Goal: Information Seeking & Learning: Learn about a topic

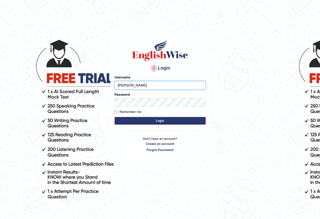
type input "reyad"
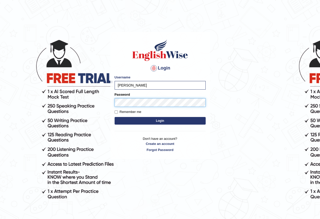
click at [115, 117] on button "Login" at bounding box center [160, 121] width 91 height 8
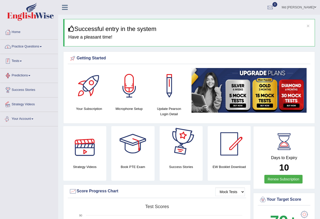
click at [33, 45] on link "Practice Questions" at bounding box center [29, 46] width 58 height 13
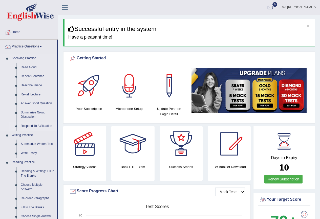
click at [27, 126] on link "Respond To A Situation" at bounding box center [37, 125] width 38 height 9
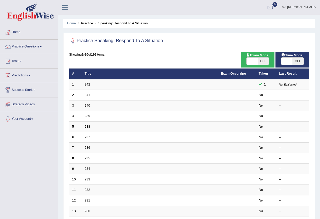
click at [86, 85] on link "242" at bounding box center [88, 84] width 6 height 4
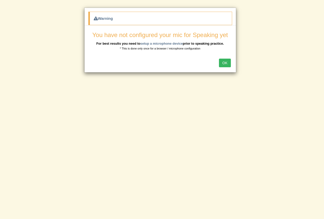
click at [224, 62] on button "OK" at bounding box center [225, 62] width 12 height 9
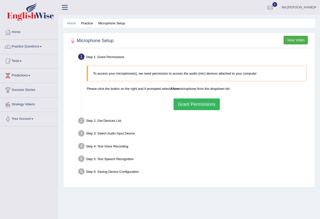
click at [191, 103] on button "Grant Permissions" at bounding box center [197, 104] width 46 height 12
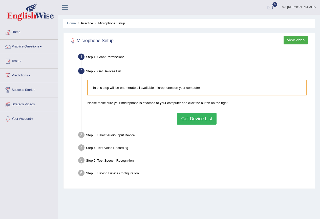
click at [192, 117] on button "Get Device List" at bounding box center [197, 119] width 40 height 12
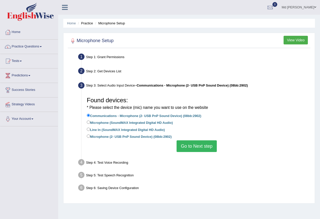
click at [188, 144] on button "Go to Next step" at bounding box center [197, 146] width 40 height 12
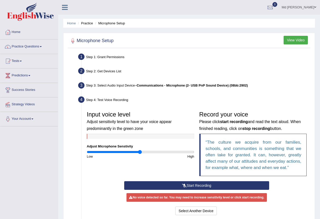
click at [190, 183] on button "Start Recording" at bounding box center [196, 185] width 145 height 9
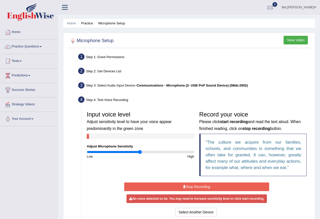
click at [190, 183] on button "Stop Recording" at bounding box center [196, 186] width 145 height 9
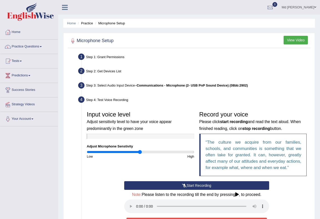
scroll to position [51, 0]
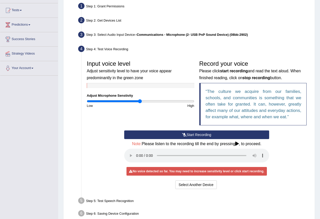
click at [187, 131] on button "Start Recording" at bounding box center [196, 134] width 145 height 9
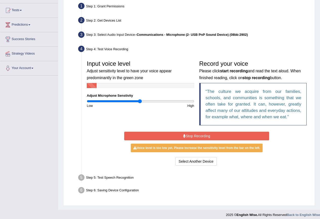
click at [187, 131] on button "Stop Recording" at bounding box center [196, 135] width 145 height 9
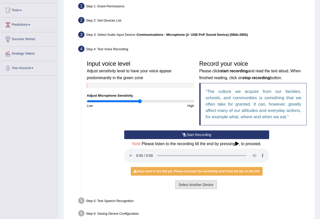
scroll to position [77, 0]
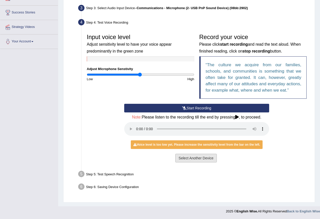
click at [200, 157] on button "Select Another Device" at bounding box center [196, 157] width 42 height 9
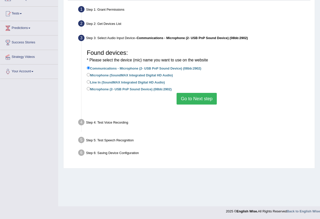
scroll to position [47, 0]
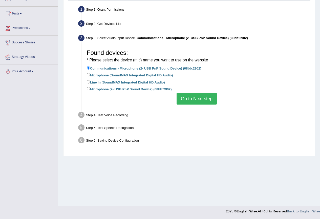
click at [201, 98] on button "Go to Next step" at bounding box center [197, 99] width 40 height 12
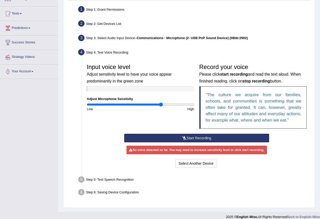
drag, startPoint x: 142, startPoint y: 104, endPoint x: 161, endPoint y: 104, distance: 18.2
click at [161, 104] on input "range" at bounding box center [141, 104] width 108 height 4
click at [175, 138] on button "Start Recording" at bounding box center [196, 137] width 145 height 9
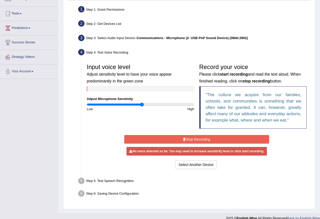
drag, startPoint x: 158, startPoint y: 105, endPoint x: 142, endPoint y: 104, distance: 15.7
click at [142, 104] on input "range" at bounding box center [141, 104] width 108 height 4
click at [169, 143] on button "Stop Recording" at bounding box center [196, 139] width 145 height 9
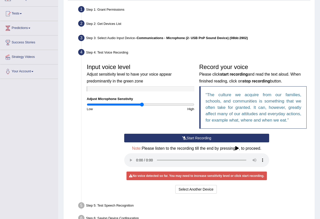
click at [172, 141] on button "Start Recording" at bounding box center [196, 137] width 145 height 9
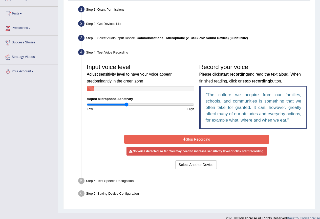
click at [126, 105] on input "range" at bounding box center [141, 104] width 108 height 4
click at [172, 137] on button "Stop Recording" at bounding box center [196, 139] width 145 height 9
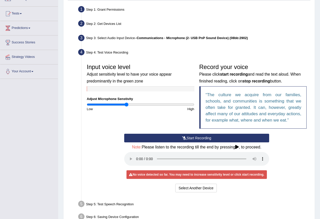
click at [172, 138] on button "Start Recording" at bounding box center [196, 137] width 145 height 9
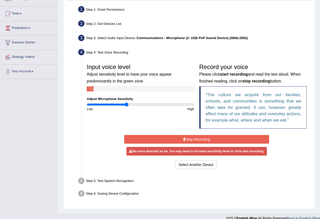
click at [172, 138] on button "Stop Recording" at bounding box center [196, 139] width 145 height 9
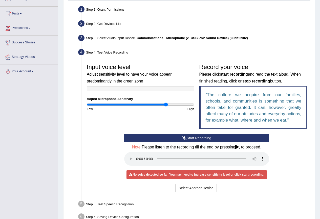
drag, startPoint x: 133, startPoint y: 105, endPoint x: 168, endPoint y: 107, distance: 34.8
type input "1.5"
click at [166, 104] on input "range" at bounding box center [141, 104] width 108 height 4
click at [174, 140] on button "Start Recording" at bounding box center [196, 137] width 145 height 9
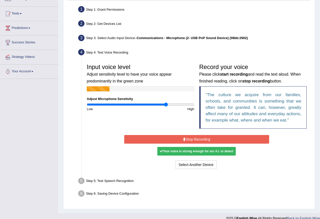
click at [174, 140] on button "Stop Recording" at bounding box center [196, 139] width 145 height 9
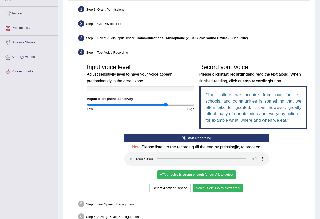
click at [210, 187] on button "Voice is ok. Go to Next step" at bounding box center [218, 187] width 50 height 9
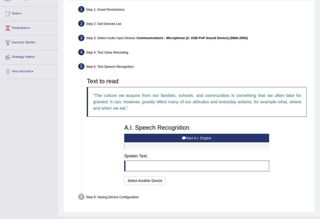
click at [205, 138] on button "Start A.I. Engine" at bounding box center [196, 137] width 145 height 9
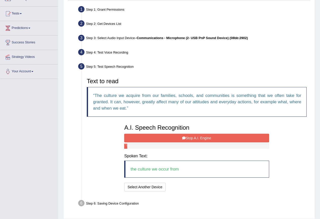
click at [205, 138] on button "Stop A.I. Engine" at bounding box center [196, 137] width 145 height 9
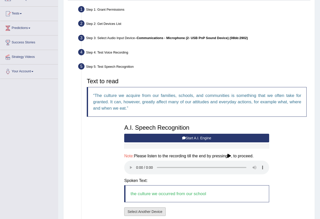
scroll to position [88, 0]
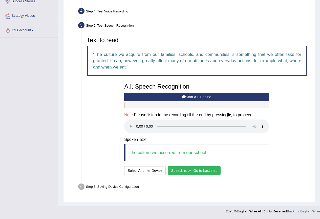
click at [172, 171] on button "Speech is ok. Go to Last step" at bounding box center [194, 170] width 53 height 9
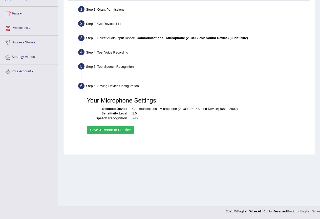
scroll to position [47, 0]
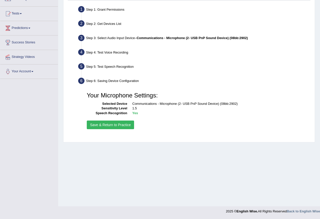
click at [121, 126] on button "Save & Return to Practice" at bounding box center [110, 124] width 47 height 9
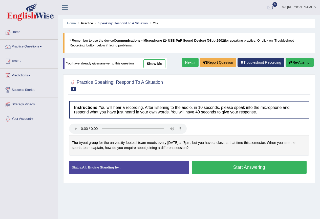
click at [189, 63] on link "Next »" at bounding box center [190, 62] width 17 height 9
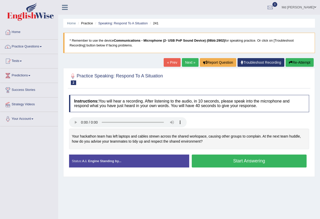
click at [192, 60] on link "Next »" at bounding box center [190, 62] width 17 height 9
click at [228, 163] on button "Start Answering" at bounding box center [249, 160] width 115 height 13
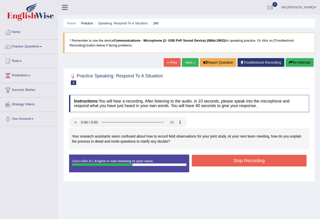
click at [230, 160] on button "Stop Recording" at bounding box center [249, 160] width 115 height 12
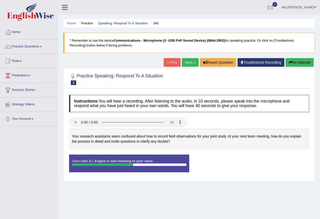
click at [230, 160] on div "Instructions: You will hear a recording. After listening to the audio, in 10 se…" at bounding box center [189, 135] width 243 height 86
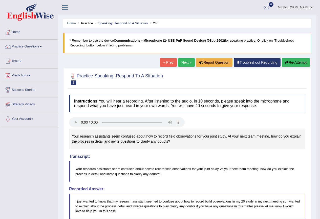
click at [190, 62] on link "Next »" at bounding box center [186, 62] width 17 height 9
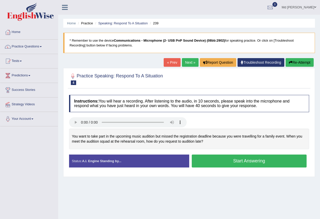
click at [252, 163] on button "Start Answering" at bounding box center [249, 160] width 115 height 13
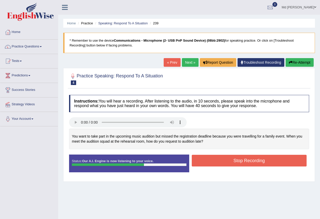
click at [232, 161] on button "Stop Recording" at bounding box center [249, 160] width 115 height 12
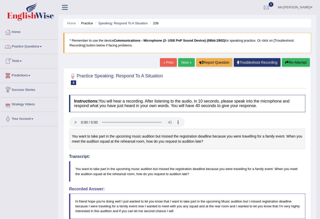
click at [39, 47] on link "Practice Questions" at bounding box center [29, 46] width 58 height 13
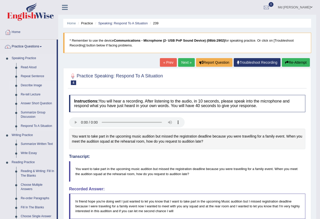
click at [29, 83] on link "Describe Image" at bounding box center [37, 85] width 38 height 9
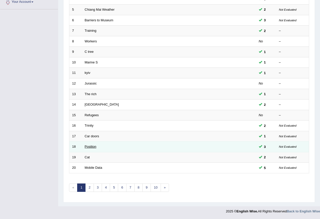
scroll to position [117, 0]
click at [90, 145] on link "Position" at bounding box center [91, 146] width 12 height 4
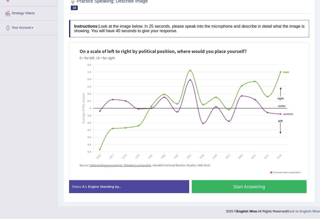
click at [229, 191] on button "Start Answering" at bounding box center [249, 186] width 115 height 13
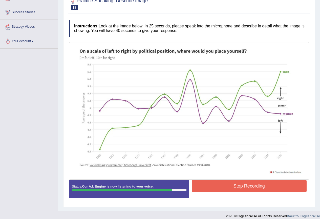
click at [217, 185] on button "Stop Recording" at bounding box center [249, 186] width 115 height 12
